Goal: Information Seeking & Learning: Check status

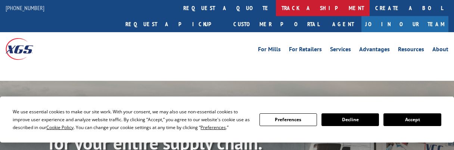
click at [276, 9] on link "track a shipment" at bounding box center [323, 8] width 94 height 16
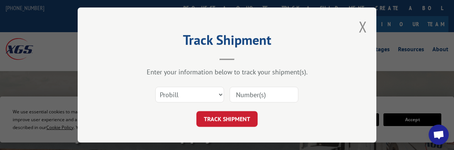
drag, startPoint x: 179, startPoint y: 100, endPoint x: 185, endPoint y: 97, distance: 6.4
click at [179, 100] on select "Select category... Probill BOL PO" at bounding box center [189, 95] width 69 height 16
select select "po"
click at [155, 87] on select "Select category... Probill BOL PO" at bounding box center [189, 95] width 69 height 16
click at [245, 91] on input at bounding box center [263, 95] width 69 height 16
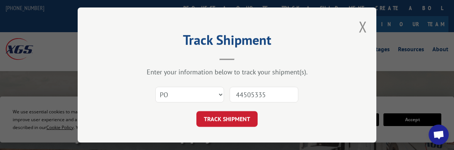
type input "44505335"
click at [196, 111] on button "TRACK SHIPMENT" at bounding box center [226, 119] width 61 height 16
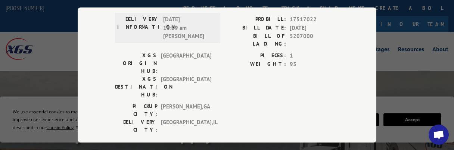
scroll to position [37, 0]
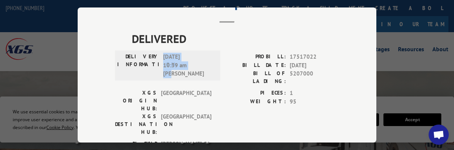
drag, startPoint x: 187, startPoint y: 68, endPoint x: 160, endPoint y: 53, distance: 30.7
click at [160, 53] on div "DELIVERY INFORMATION: [DATE] 10:39 am [PERSON_NAME]" at bounding box center [167, 65] width 101 height 25
copy span "[DATE] 10:39 am [PERSON_NAME]"
